Goal: Task Accomplishment & Management: Complete application form

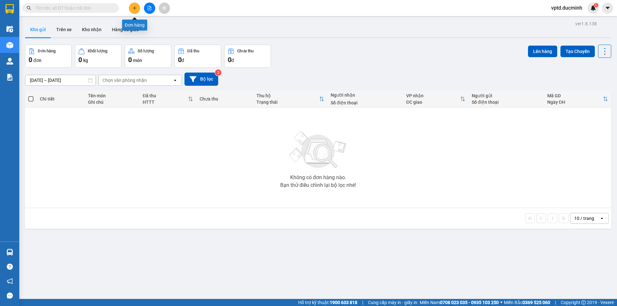
click at [131, 8] on button at bounding box center [134, 8] width 11 height 11
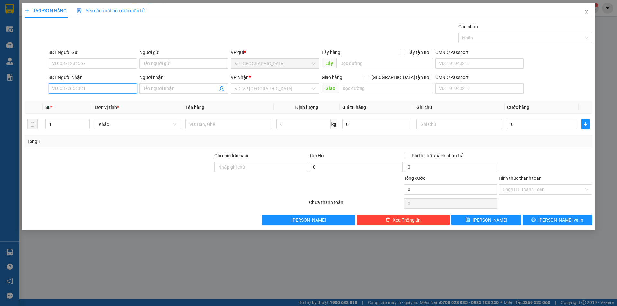
click at [78, 88] on input "SĐT Người Nhận" at bounding box center [93, 89] width 88 height 10
click at [94, 90] on input "0947545179" at bounding box center [93, 89] width 88 height 10
type input "0947545179"
click at [175, 90] on input "Người nhận" at bounding box center [180, 88] width 74 height 7
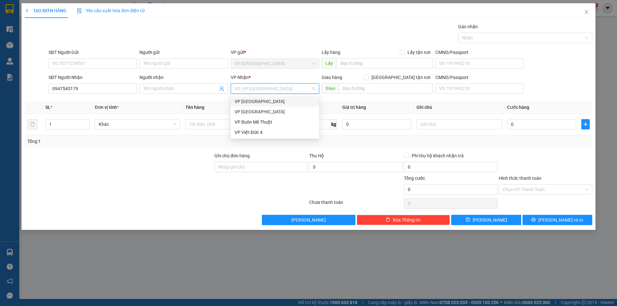
click at [247, 90] on input "search" at bounding box center [273, 89] width 76 height 10
click at [265, 121] on div "VP Buôn Mê Thuột" at bounding box center [275, 122] width 81 height 7
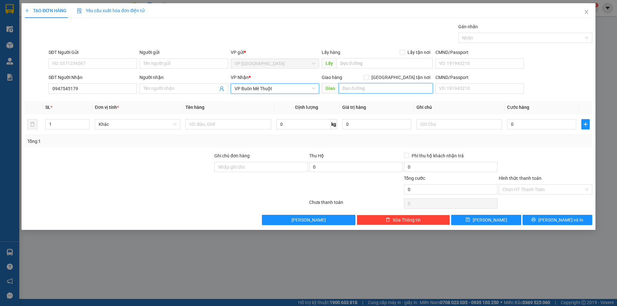
click at [363, 88] on input "text" at bounding box center [386, 88] width 94 height 10
click at [49, 125] on input "1" at bounding box center [68, 125] width 44 height 10
click at [56, 125] on input "71" at bounding box center [68, 125] width 44 height 10
type input "7"
click at [107, 128] on span "Khác" at bounding box center [138, 125] width 78 height 10
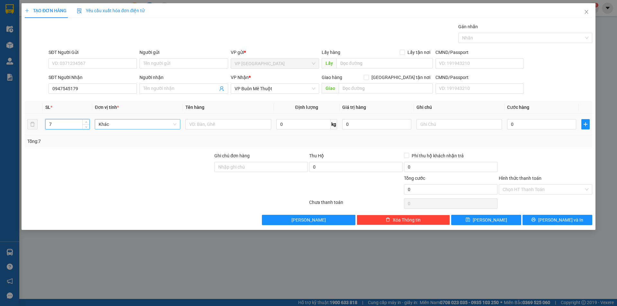
type input "7"
click at [138, 127] on input "xe may do dung" at bounding box center [135, 125] width 73 height 10
type input "x"
click at [193, 124] on input "text" at bounding box center [227, 124] width 85 height 10
click at [228, 122] on input "xe may do dung" at bounding box center [227, 124] width 85 height 10
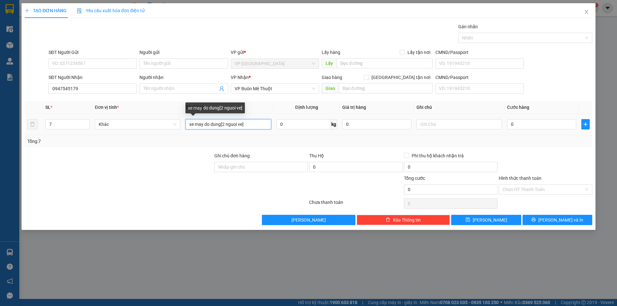
click at [260, 123] on input "xe may do dung[2 nguoi ve]" at bounding box center [227, 124] width 85 height 10
type input "xe may do dung[2 nguoi ve]"
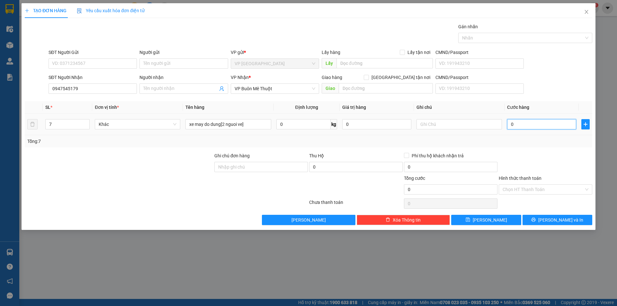
click at [516, 124] on input "0" at bounding box center [541, 124] width 69 height 10
type input "1"
type input "10"
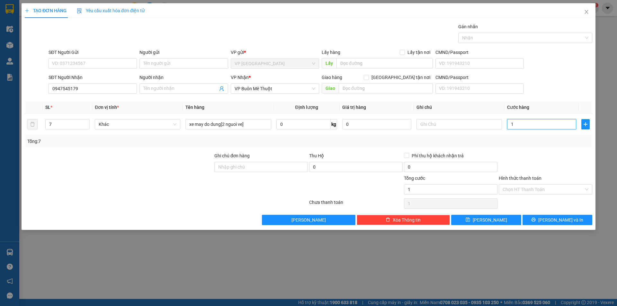
type input "10"
type input "100"
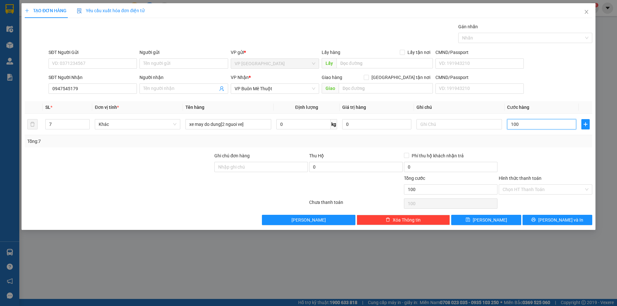
type input "1.000"
type input "1.000.000"
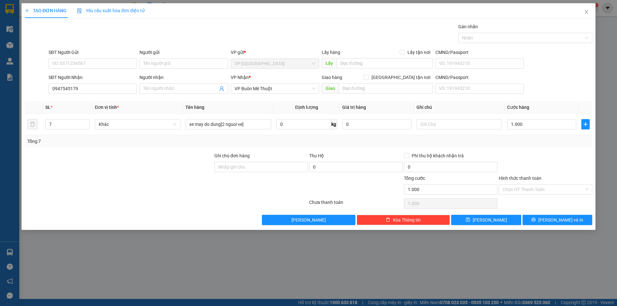
type input "1.000.000"
click at [499, 170] on div at bounding box center [545, 163] width 95 height 22
click at [350, 88] on input "text" at bounding box center [386, 88] width 94 height 10
click at [407, 88] on input "vien duong [PERSON_NAME]" at bounding box center [386, 88] width 94 height 10
type input "vien duong [PERSON_NAME]"
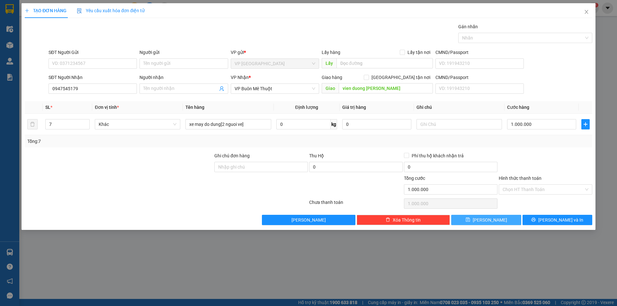
click at [489, 220] on span "[PERSON_NAME]" at bounding box center [490, 220] width 34 height 7
type input "1"
type input "0"
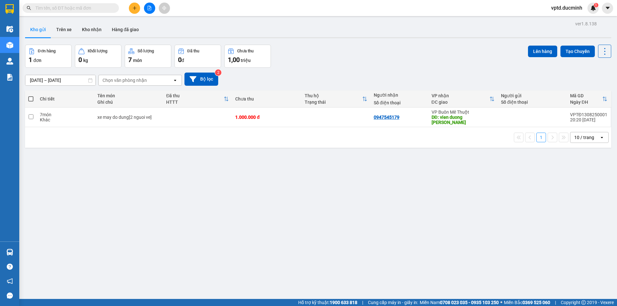
click at [29, 96] on span at bounding box center [30, 98] width 5 height 5
click at [31, 96] on input "checkbox" at bounding box center [31, 96] width 0 height 0
checkbox input "true"
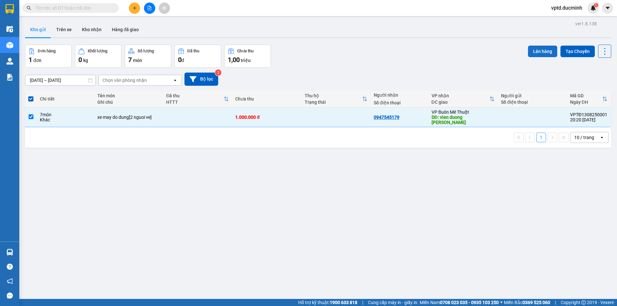
click at [541, 48] on button "Lên hàng" at bounding box center [542, 52] width 29 height 12
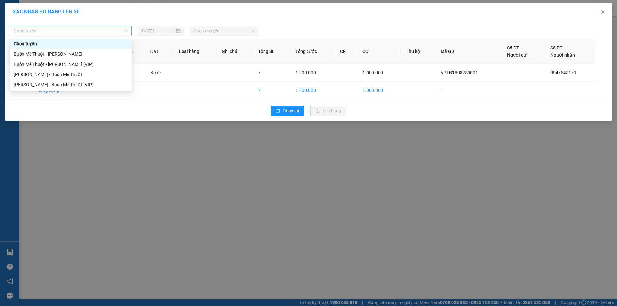
click at [52, 29] on span "Chọn tuyến" at bounding box center [71, 31] width 114 height 10
click at [53, 73] on div "[PERSON_NAME] - Buôn Mê Thuột" at bounding box center [71, 74] width 114 height 7
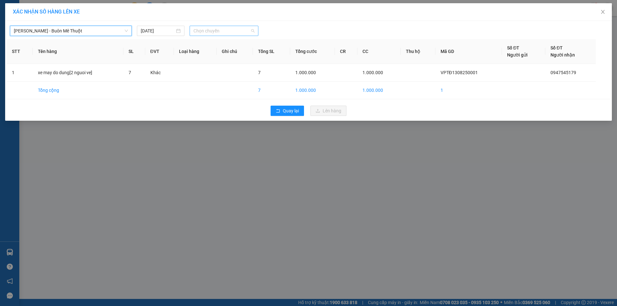
click at [207, 32] on span "Chọn chuyến" at bounding box center [223, 31] width 61 height 10
click at [202, 53] on div "18:50" at bounding box center [218, 53] width 50 height 7
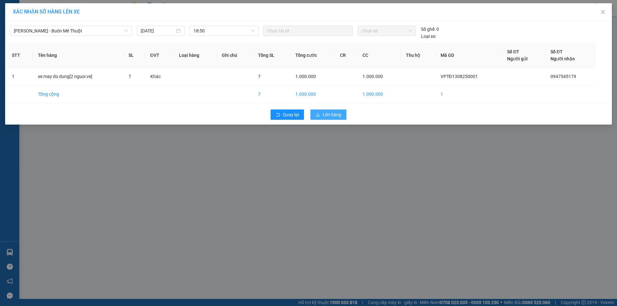
click at [323, 113] on span "Lên hàng" at bounding box center [332, 114] width 19 height 7
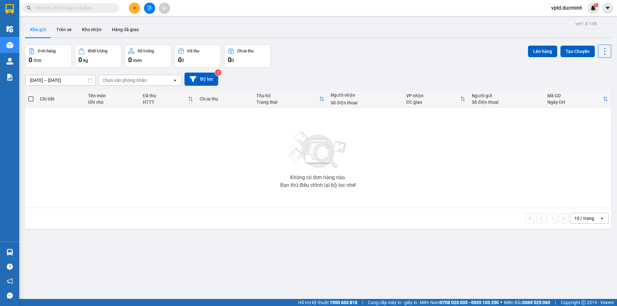
click at [151, 15] on div "Kết quả tìm kiếm ( 0 ) Bộ lọc No Data vptd.ducminh 1" at bounding box center [308, 8] width 617 height 16
click at [151, 8] on icon "file-add" at bounding box center [149, 8] width 4 height 4
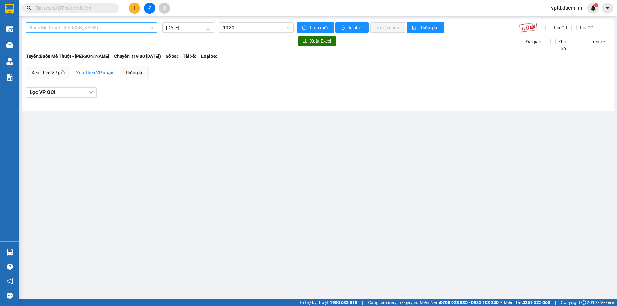
click at [120, 27] on span "Buôn Mê Thuột - [PERSON_NAME]" at bounding box center [92, 28] width 124 height 10
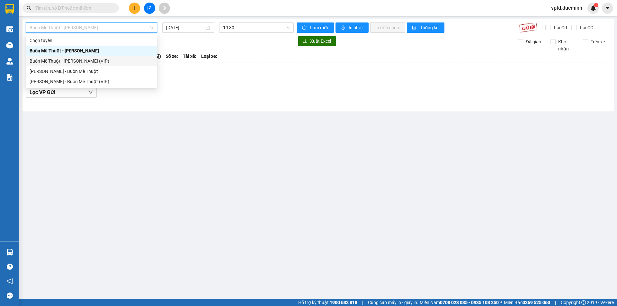
click at [89, 57] on div "Buôn Mê Thuột - [PERSON_NAME] (VIP)" at bounding box center [91, 61] width 131 height 10
type input "[DATE]"
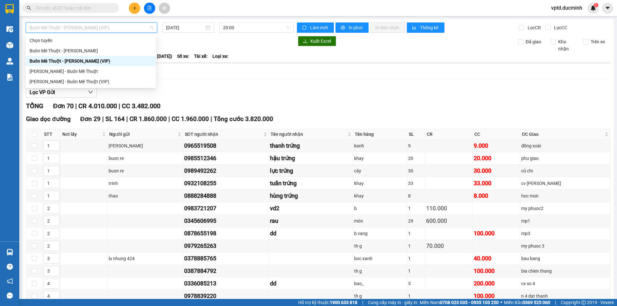
click at [111, 24] on span "Buôn Mê Thuột - [PERSON_NAME] (VIP)" at bounding box center [92, 28] width 124 height 10
click at [81, 67] on div "[PERSON_NAME] - Buôn Mê Thuột" at bounding box center [91, 71] width 130 height 10
type input "[DATE]"
